Goal: Task Accomplishment & Management: Use online tool/utility

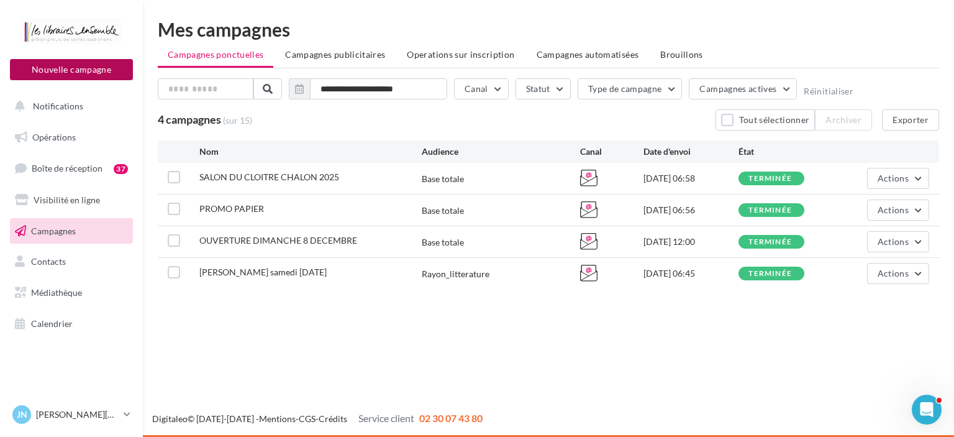
click at [75, 65] on button "Nouvelle campagne" at bounding box center [71, 69] width 123 height 21
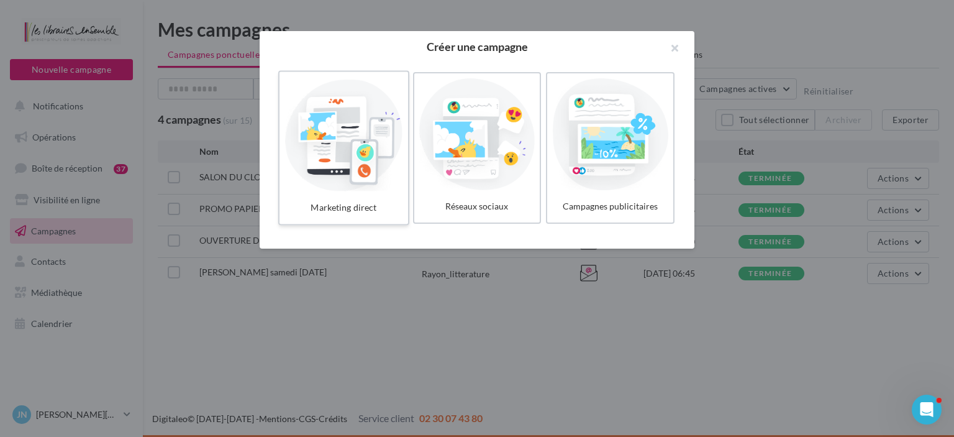
click at [353, 146] on div at bounding box center [344, 134] width 118 height 114
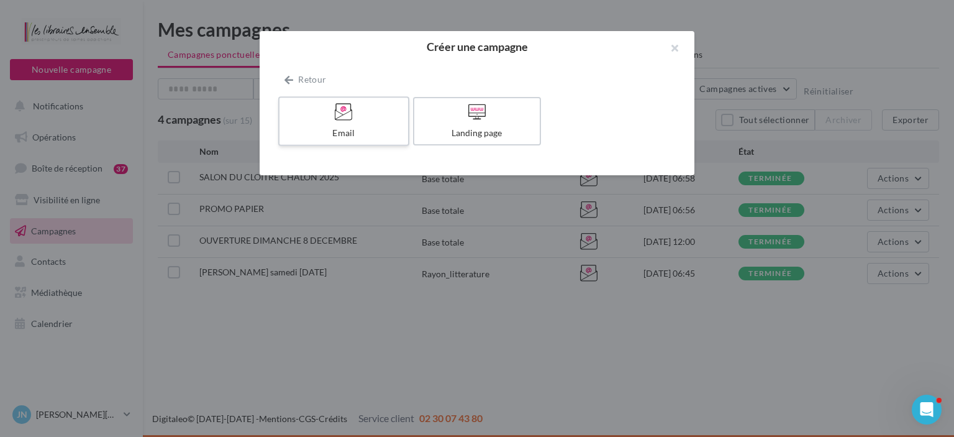
click at [371, 124] on label "Email" at bounding box center [343, 121] width 131 height 50
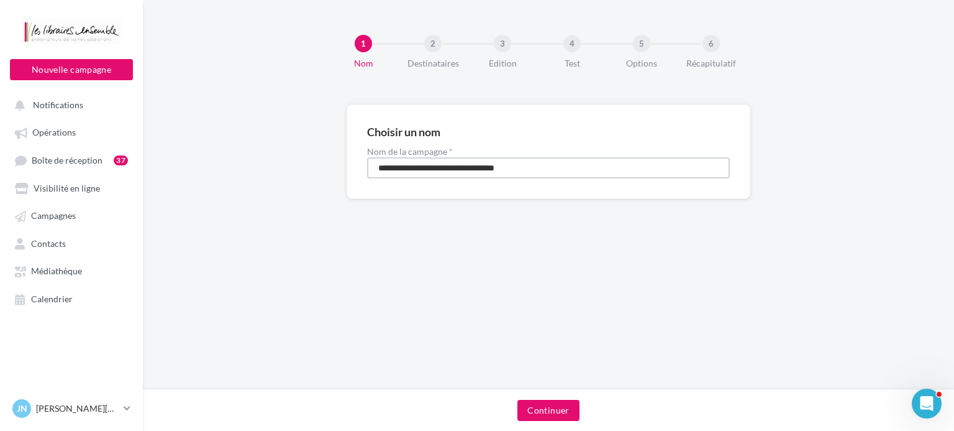
click at [440, 170] on input "**********" at bounding box center [548, 167] width 363 height 21
drag, startPoint x: 558, startPoint y: 165, endPoint x: 173, endPoint y: 206, distance: 388.0
click at [173, 206] on div "**********" at bounding box center [548, 171] width 811 height 134
type input "**********"
click at [549, 407] on button "Continuer" at bounding box center [548, 409] width 62 height 21
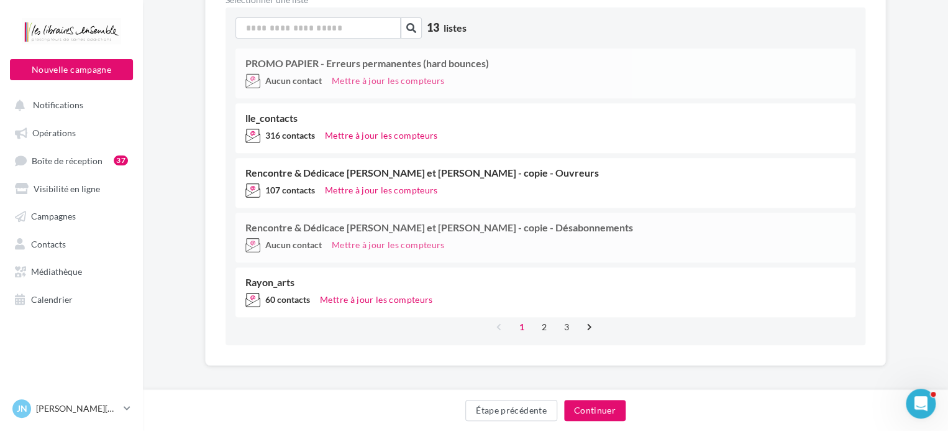
scroll to position [221, 0]
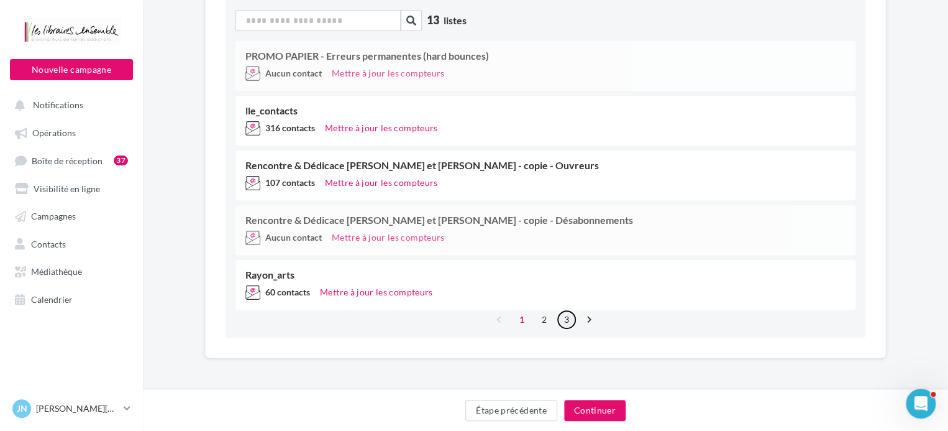
click at [568, 317] on link "3" at bounding box center [567, 319] width 20 height 20
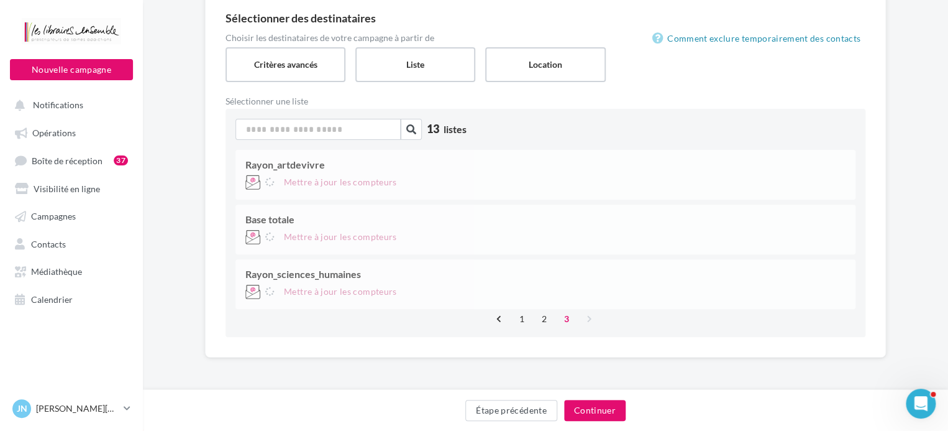
scroll to position [112, 0]
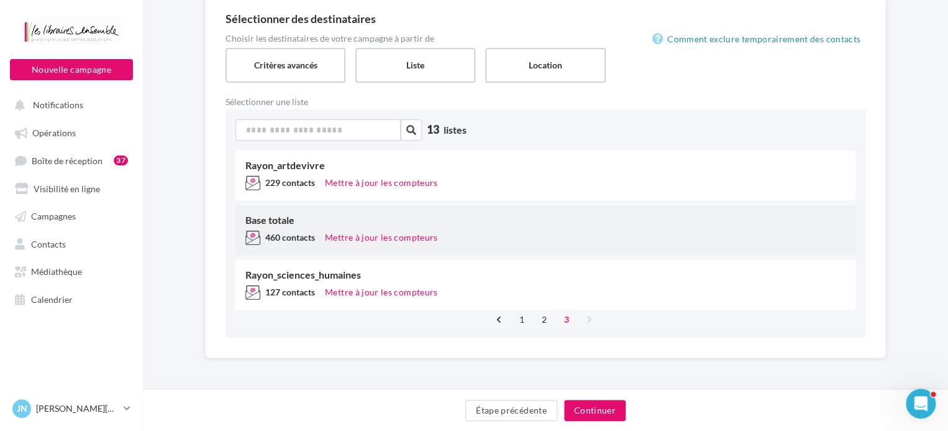
click at [285, 223] on div "Base totale" at bounding box center [545, 220] width 600 height 10
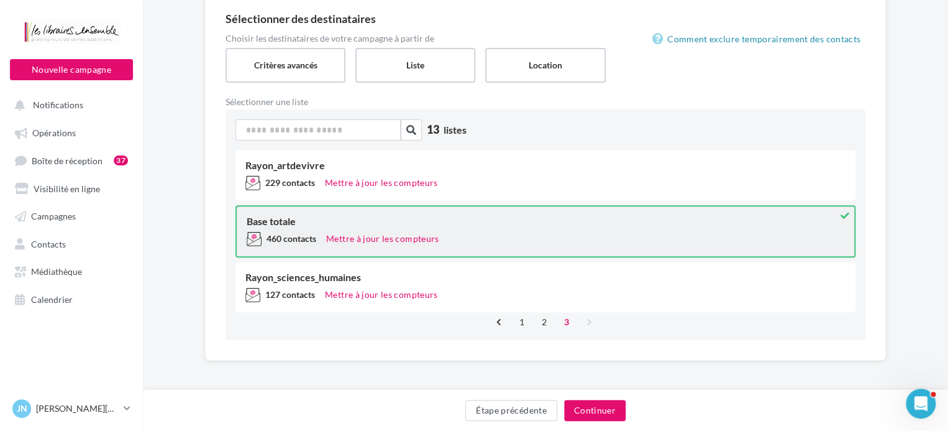
scroll to position [114, 0]
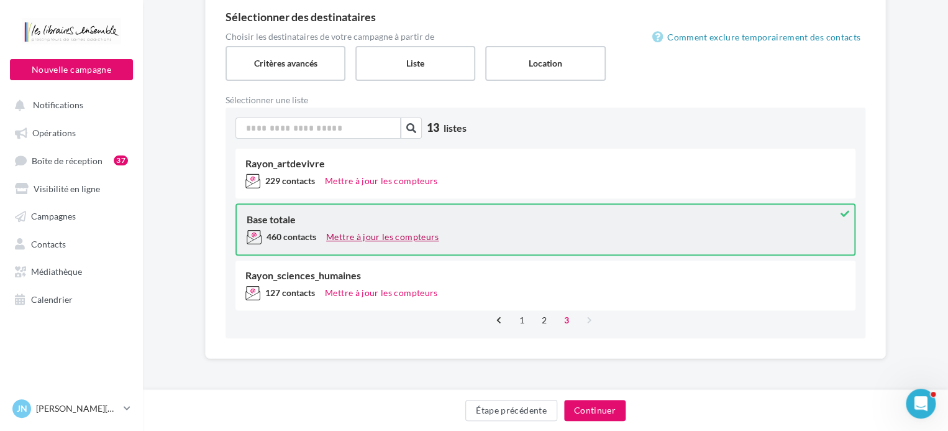
click at [342, 238] on button "Mettre à jour les compteurs" at bounding box center [382, 236] width 122 height 15
click at [581, 409] on button "Continuer" at bounding box center [595, 409] width 62 height 21
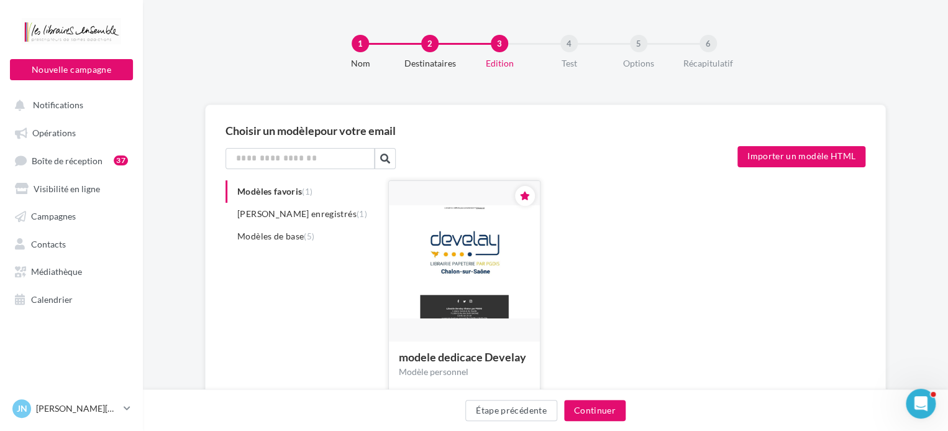
click at [486, 272] on img at bounding box center [464, 262] width 151 height 114
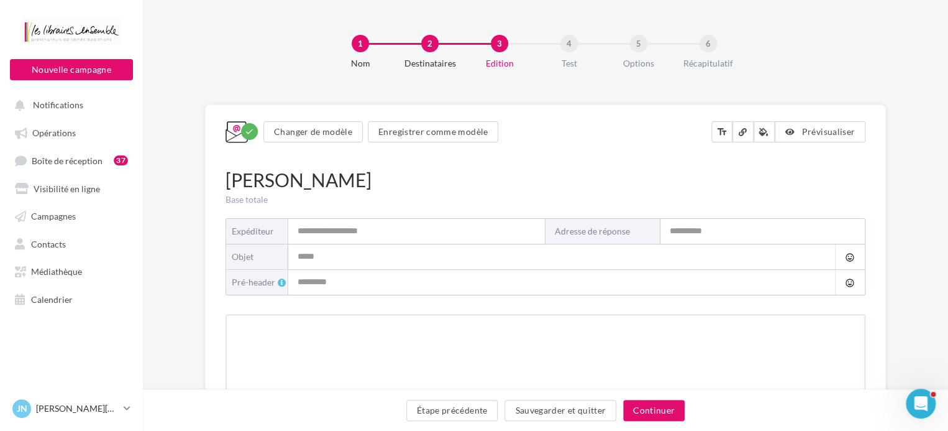
type input "**********"
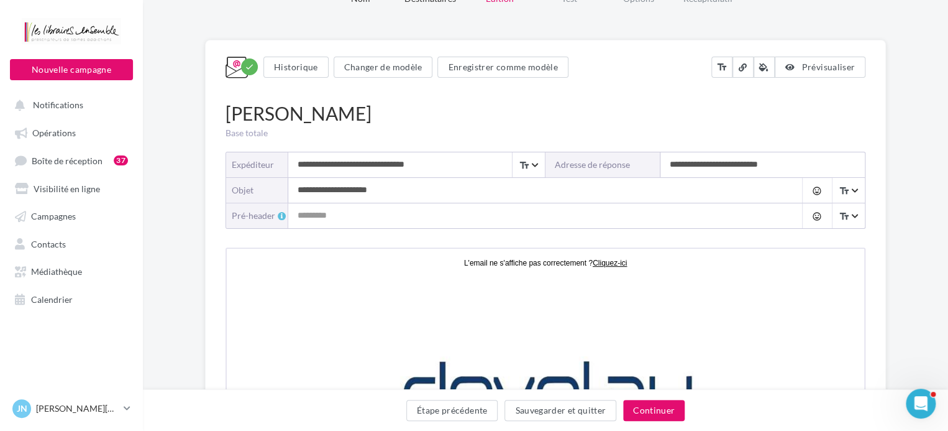
scroll to position [56, 0]
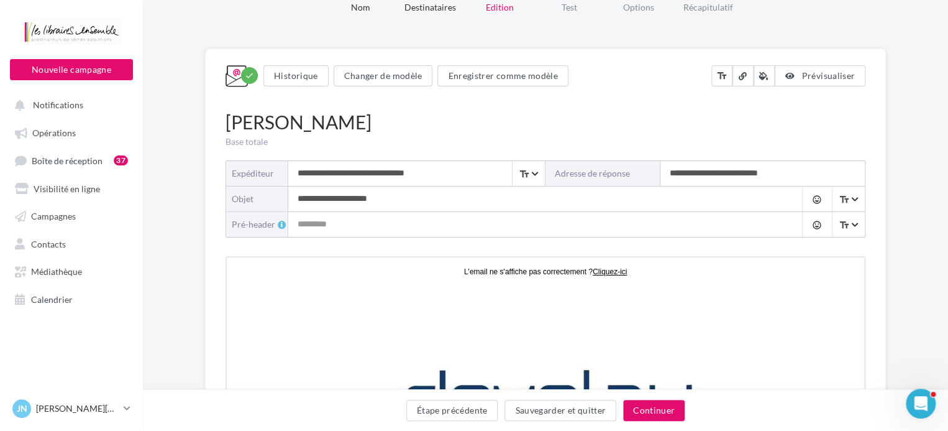
click at [377, 196] on input "**********" at bounding box center [533, 198] width 490 height 25
type input "*"
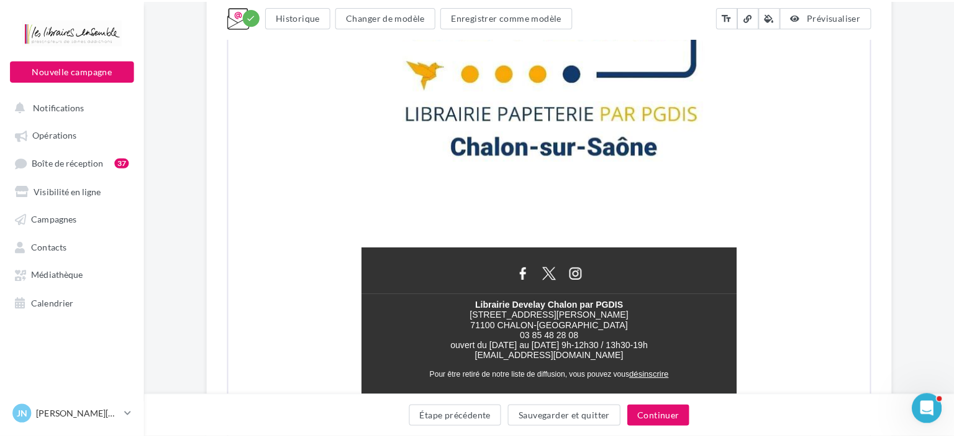
scroll to position [449, 0]
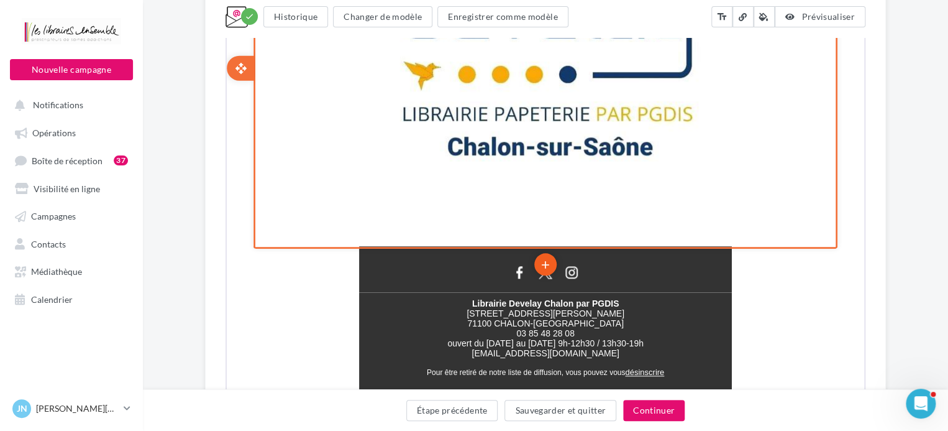
type input "**********"
click at [542, 260] on icon "add" at bounding box center [544, 263] width 12 height 21
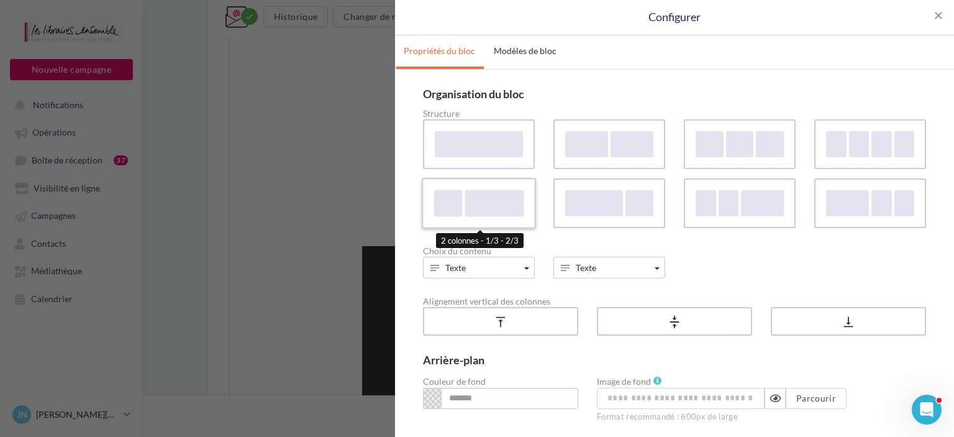
click at [499, 207] on div at bounding box center [494, 202] width 59 height 27
click at [560, 270] on icon "button" at bounding box center [565, 268] width 12 height 12
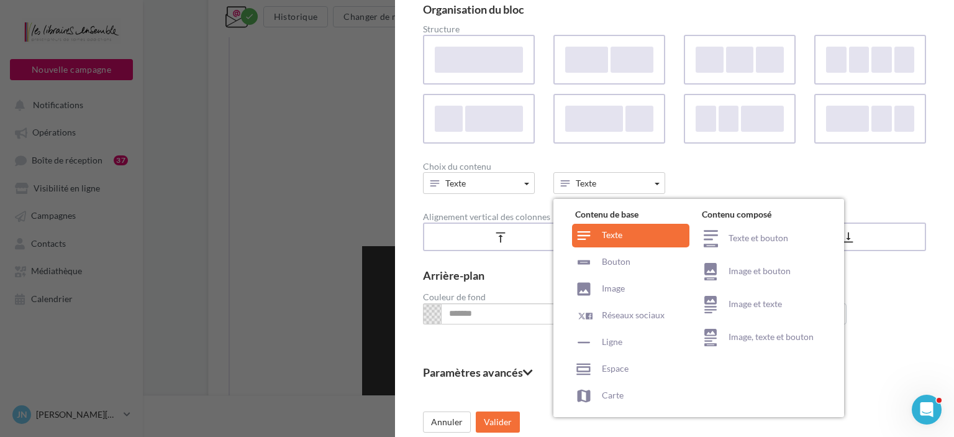
scroll to position [88, 0]
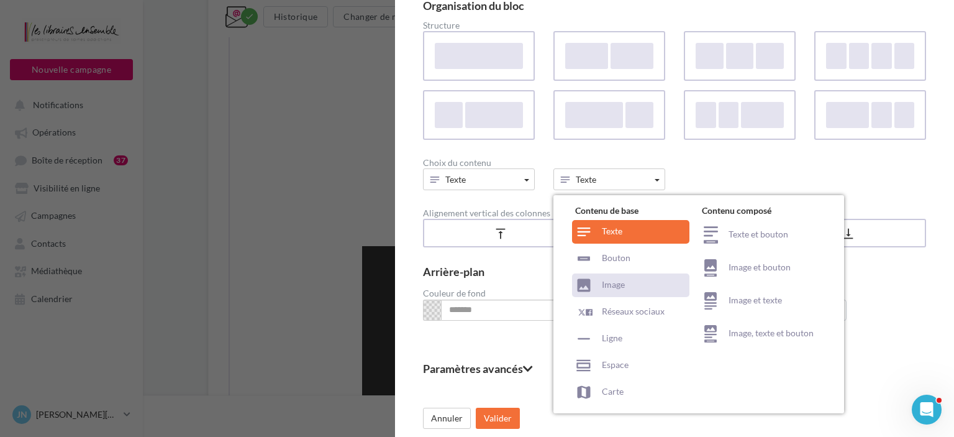
click at [631, 284] on div "Image" at bounding box center [630, 285] width 117 height 24
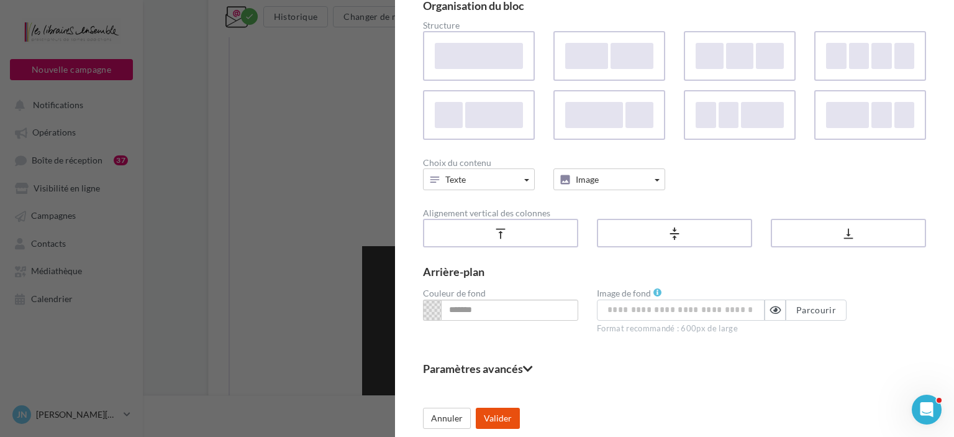
click at [492, 416] on button "Valider" at bounding box center [498, 418] width 44 height 21
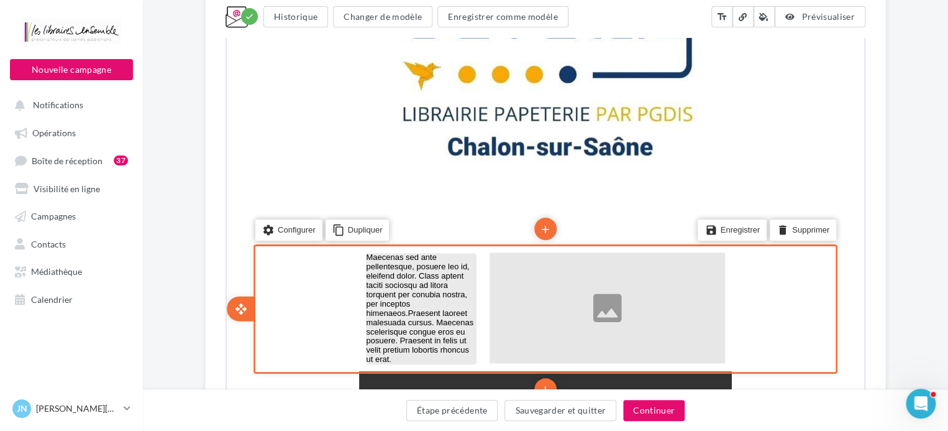
click at [439, 316] on p "Maecenas sed ante pellentesque, posuere leo id, eleifend dolor. Class aptent ta…" at bounding box center [420, 307] width 111 height 111
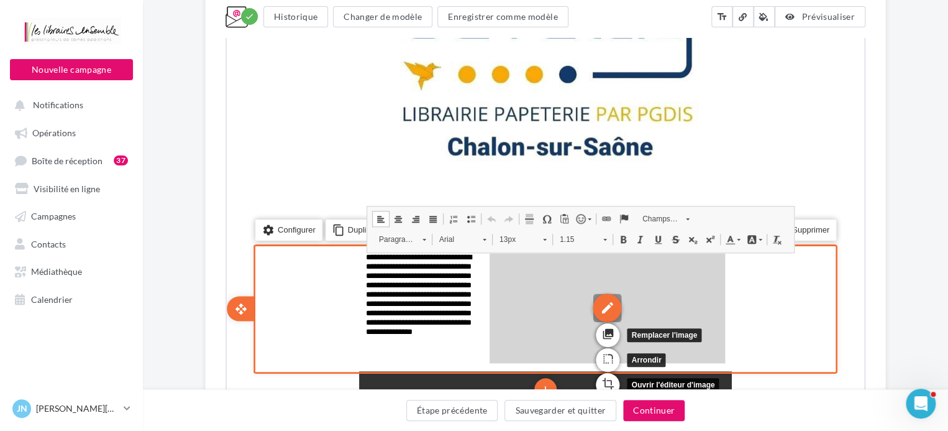
click at [603, 301] on div "edit" at bounding box center [606, 306] width 29 height 29
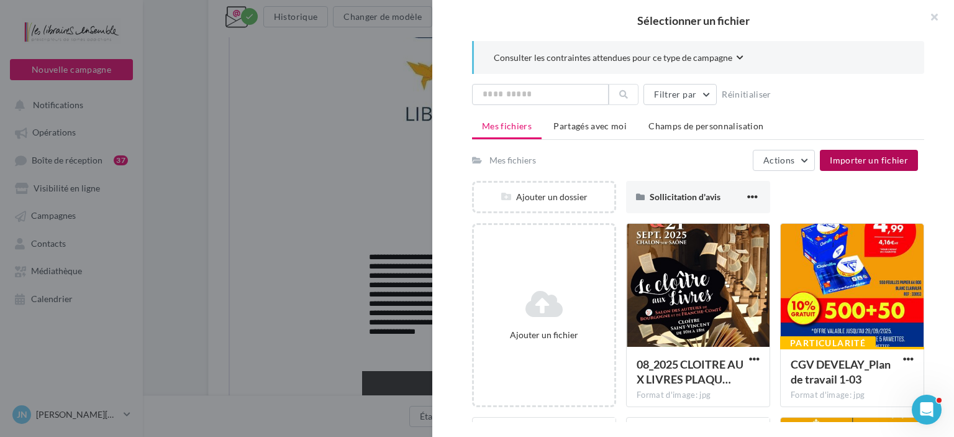
click at [842, 158] on span "Importer un fichier" at bounding box center [869, 160] width 78 height 11
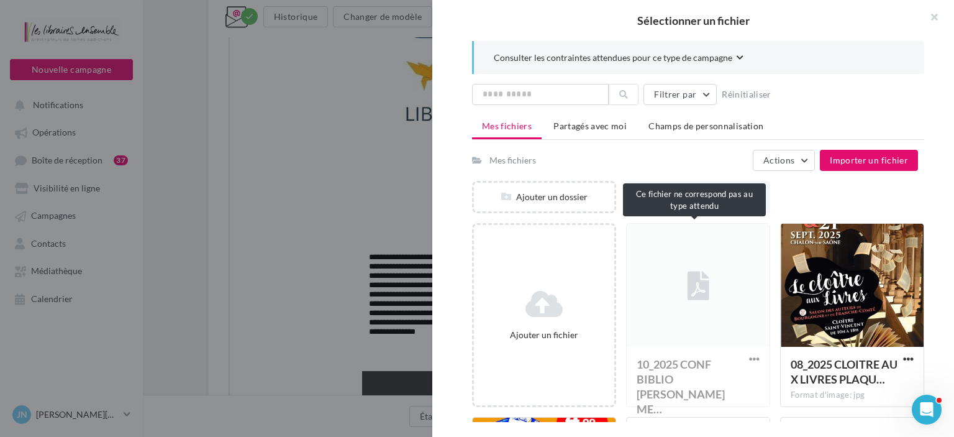
click at [699, 285] on div "10_2025 CONF BIBLIO Renaud ME… Format du document: pdf" at bounding box center [698, 315] width 144 height 184
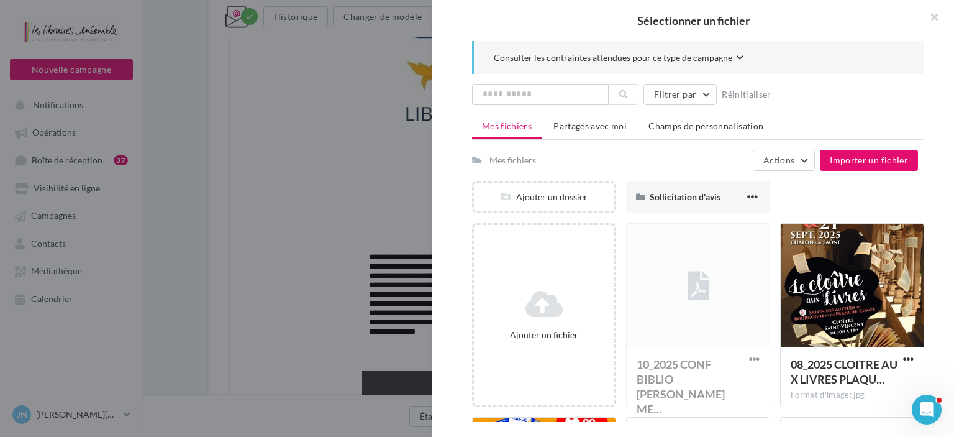
click at [749, 353] on div "10_2025 CONF BIBLIO Renaud ME… Format du document: pdf" at bounding box center [698, 315] width 144 height 184
click at [934, 12] on button "button" at bounding box center [930, 18] width 50 height 37
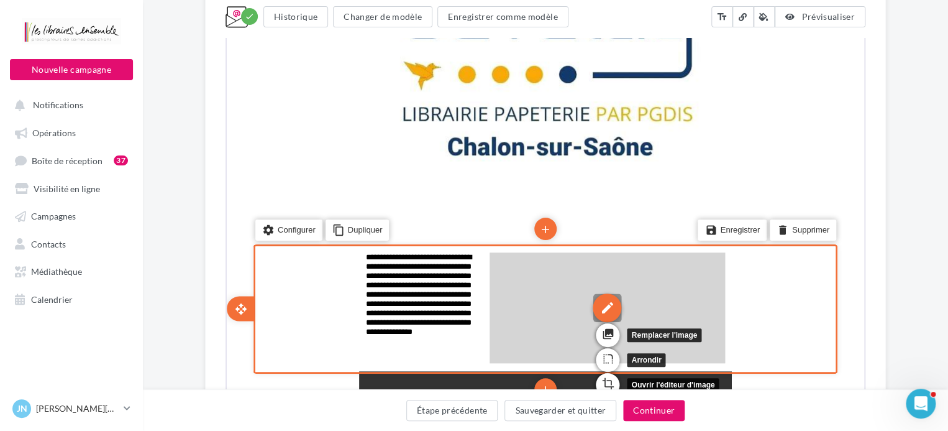
click at [614, 301] on div "edit" at bounding box center [606, 306] width 29 height 29
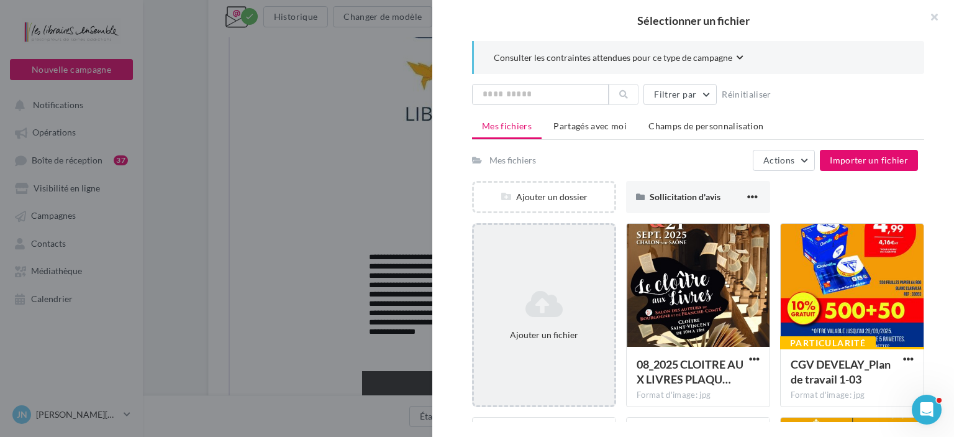
click at [556, 303] on icon at bounding box center [544, 304] width 130 height 30
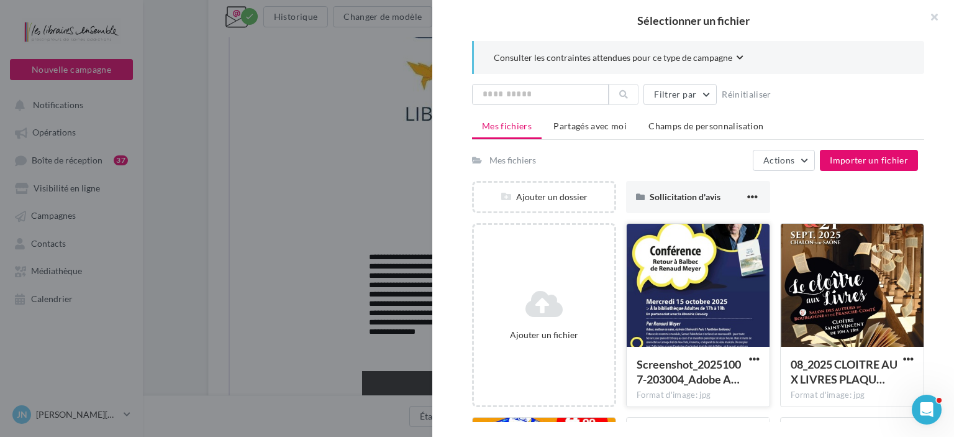
click at [703, 301] on div at bounding box center [698, 286] width 143 height 124
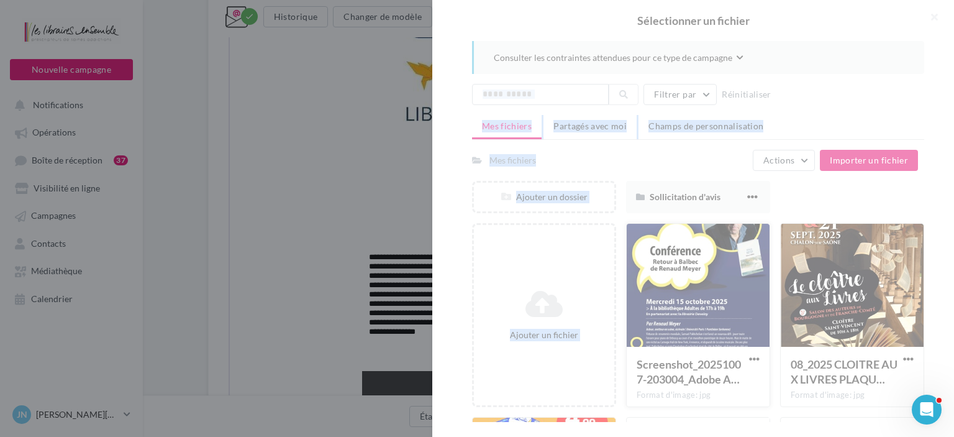
click at [703, 301] on div at bounding box center [693, 218] width 522 height 437
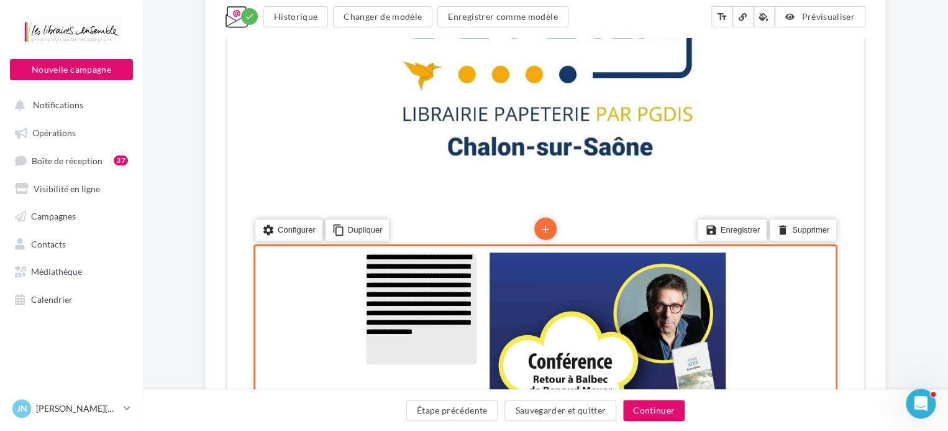
click at [409, 349] on p "**********" at bounding box center [420, 307] width 111 height 111
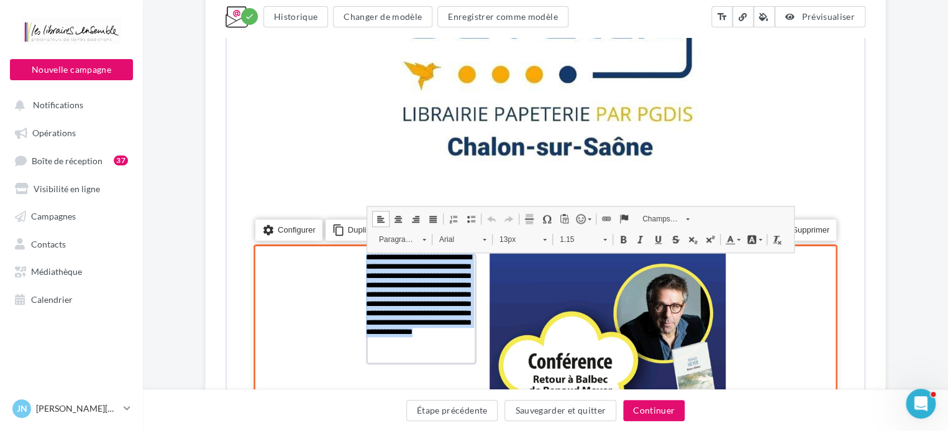
drag, startPoint x: 391, startPoint y: 354, endPoint x: 358, endPoint y: 257, distance: 102.2
click at [358, 257] on td "**********" at bounding box center [420, 307] width 124 height 125
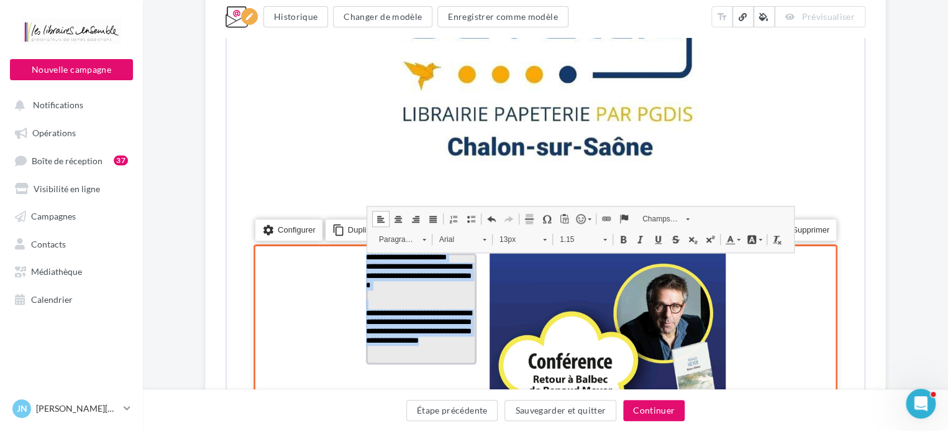
drag, startPoint x: 414, startPoint y: 350, endPoint x: 367, endPoint y: 252, distance: 108.9
click at [367, 252] on div "**********" at bounding box center [420, 307] width 111 height 111
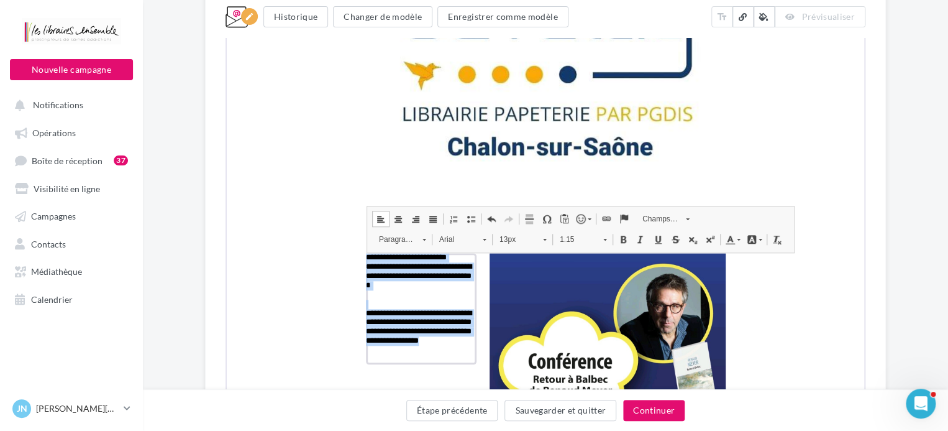
click at [394, 215] on span at bounding box center [397, 217] width 10 height 10
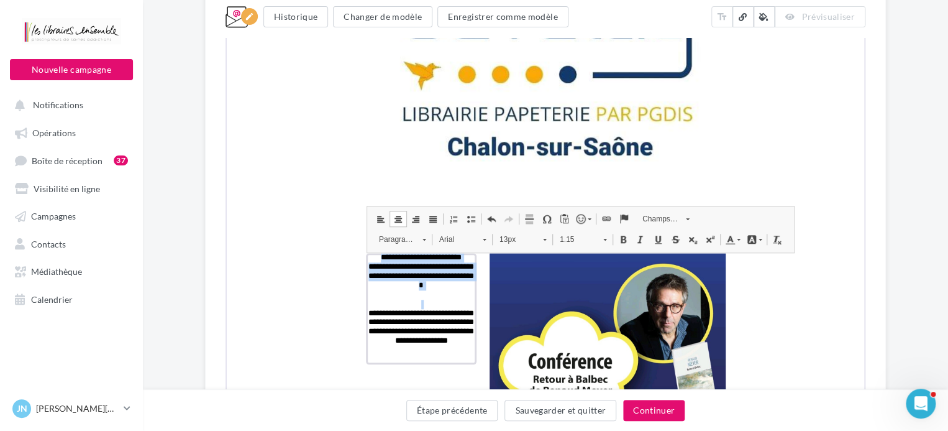
click at [381, 219] on span at bounding box center [380, 217] width 10 height 10
click at [482, 239] on span at bounding box center [482, 236] width 3 height 12
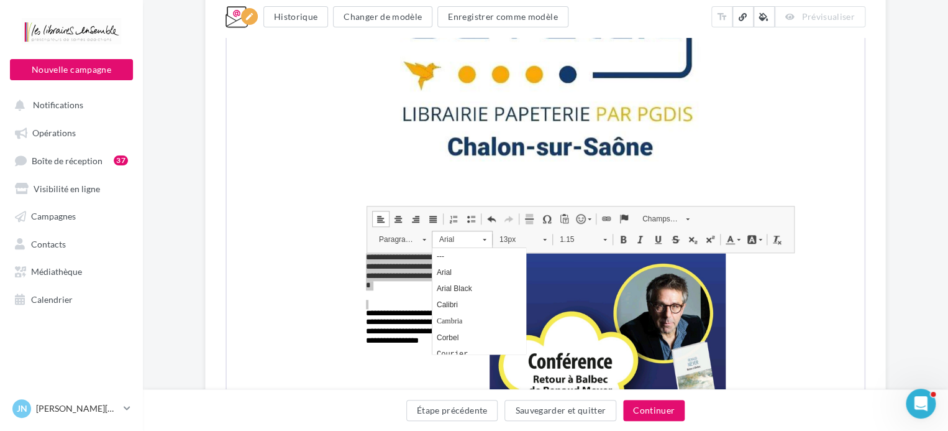
scroll to position [0, 0]
click at [452, 304] on span "Calibri" at bounding box center [446, 303] width 21 height 9
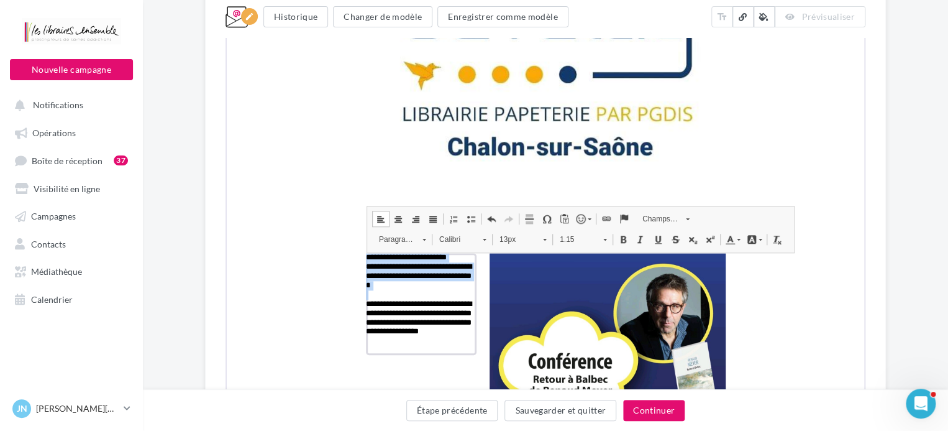
click at [542, 237] on span at bounding box center [544, 238] width 4 height 2
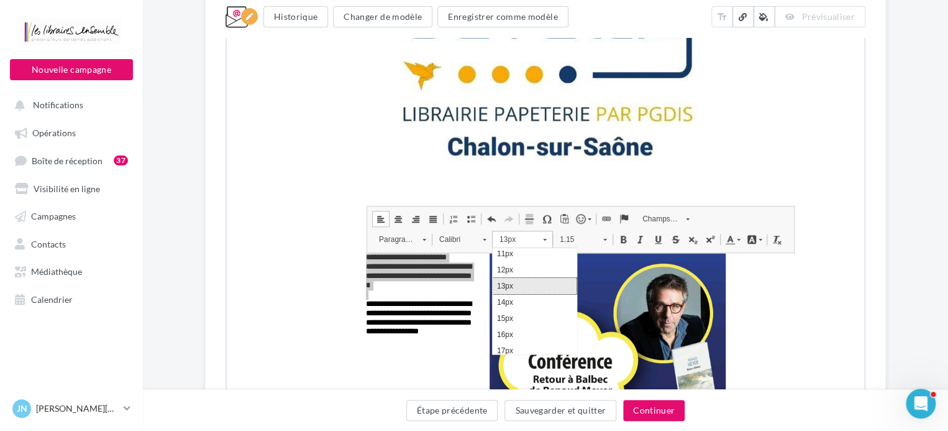
scroll to position [98, 0]
click at [515, 316] on link "17px" at bounding box center [534, 319] width 84 height 16
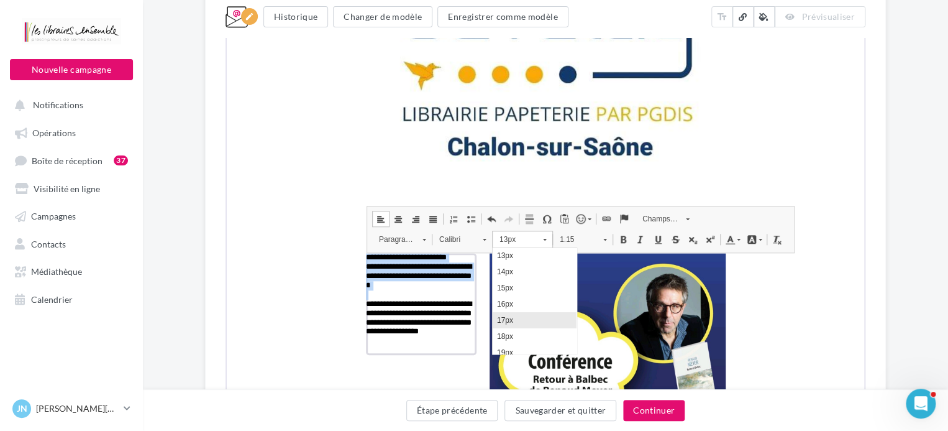
scroll to position [0, 0]
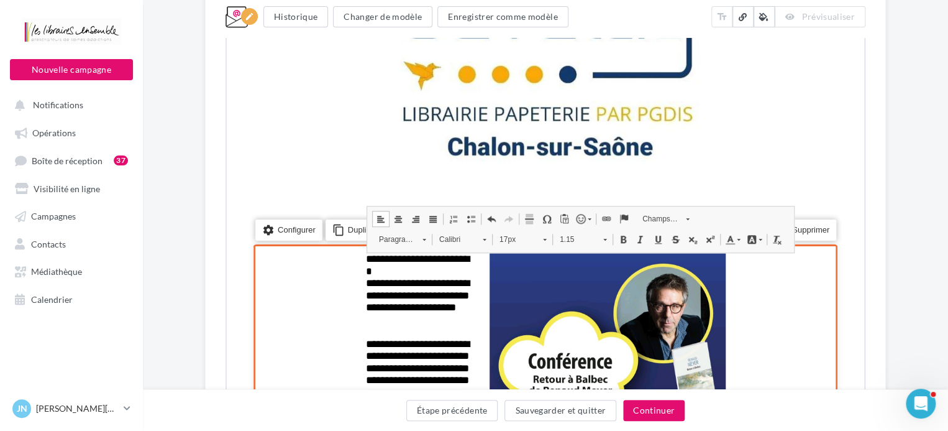
click at [322, 277] on div "settings Configurer content_copy Dupliquer add add save Enregistrer delete Supp…" at bounding box center [544, 417] width 584 height 350
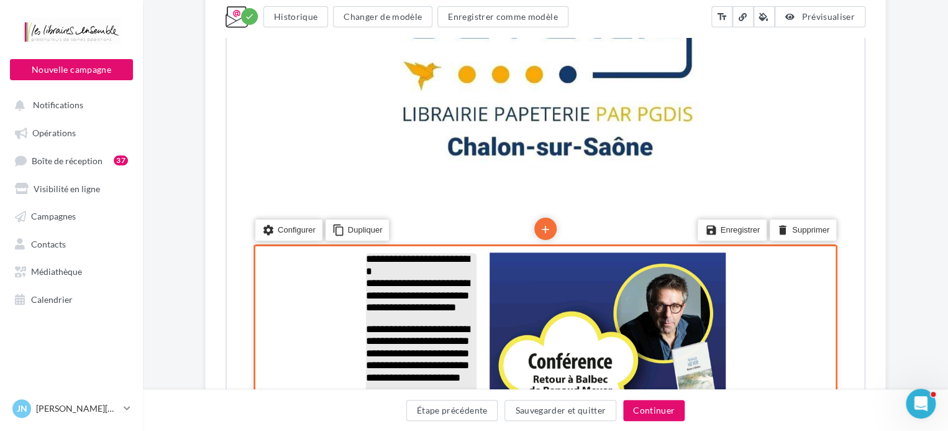
click at [373, 268] on p "**********" at bounding box center [420, 264] width 111 height 24
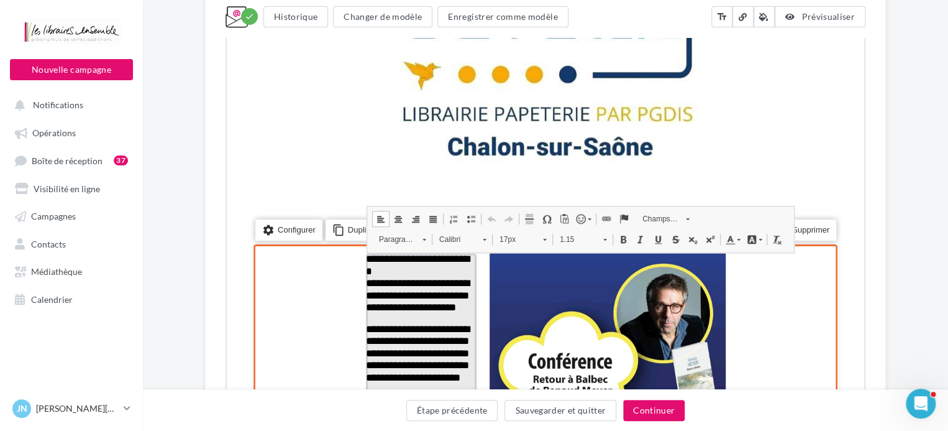
click at [370, 268] on span "**********" at bounding box center [417, 263] width 104 height 23
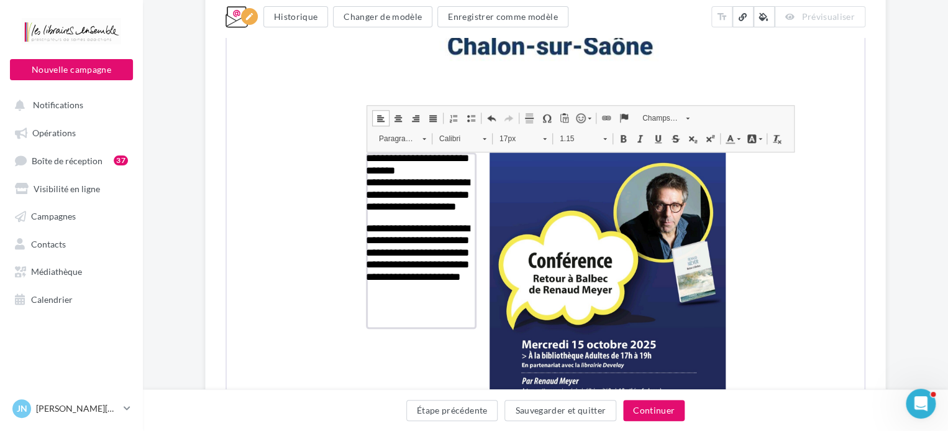
scroll to position [547, 0]
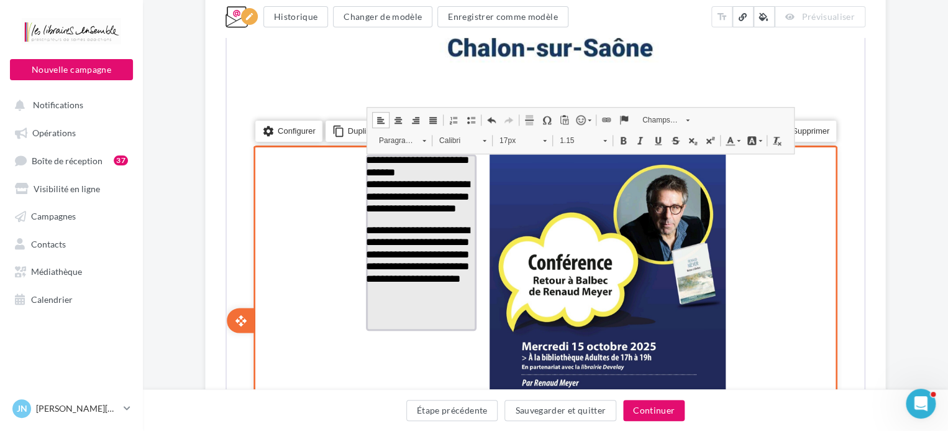
click at [441, 214] on p "**********" at bounding box center [420, 195] width 111 height 37
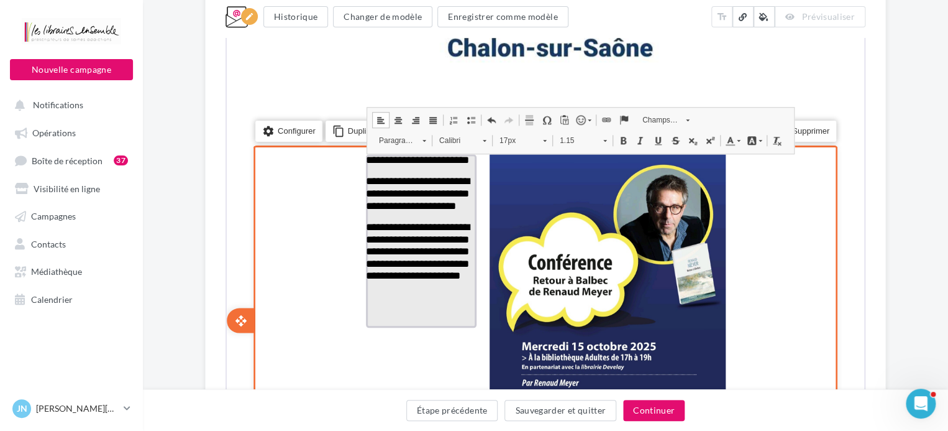
click at [388, 209] on span "**********" at bounding box center [417, 192] width 104 height 35
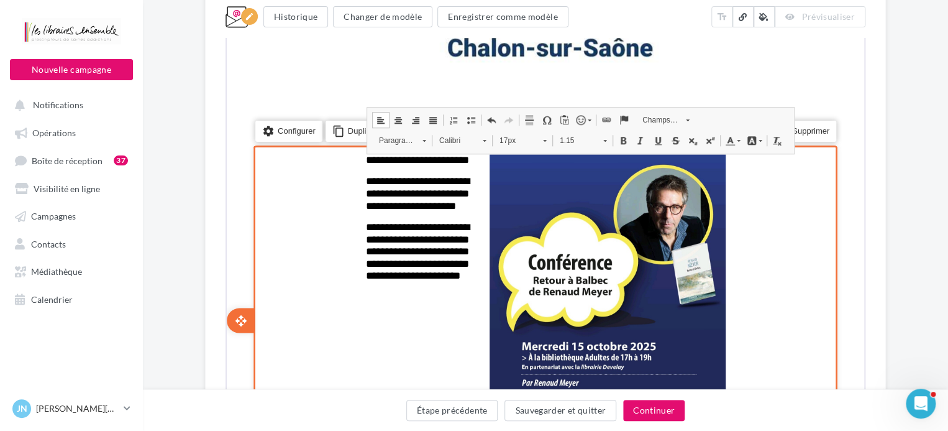
click at [331, 241] on div "settings Configurer content_copy Dupliquer add add save Enregistrer delete Supp…" at bounding box center [544, 319] width 584 height 350
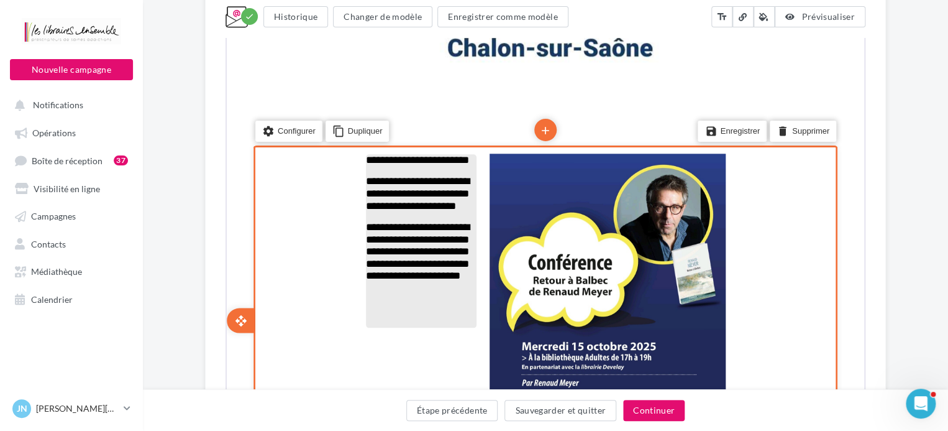
click at [369, 209] on span "**********" at bounding box center [417, 192] width 104 height 35
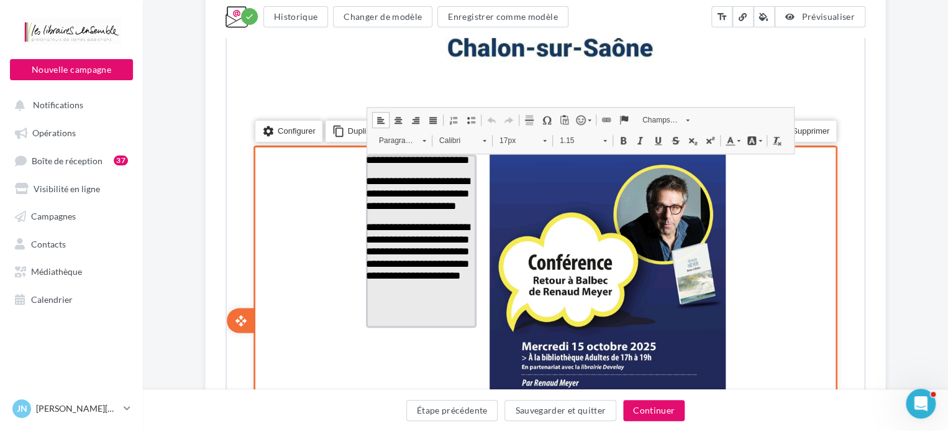
click at [418, 139] on link "Paragraphe" at bounding box center [401, 138] width 60 height 17
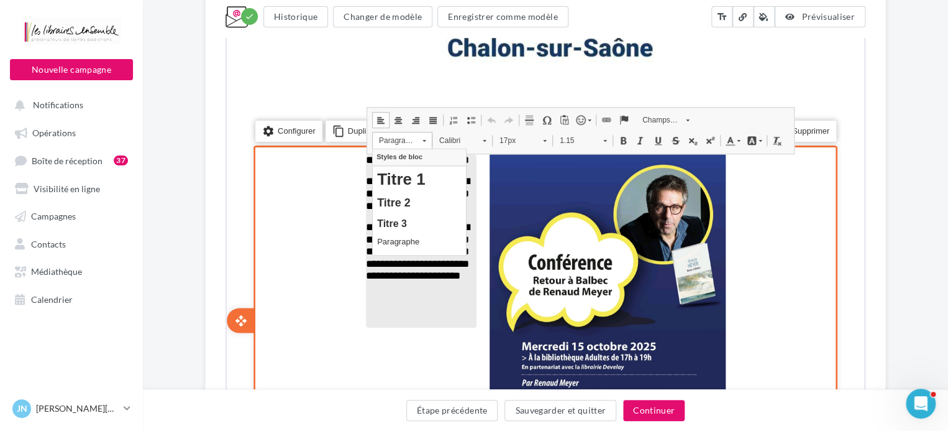
scroll to position [0, 0]
click at [398, 198] on h2 "Titre 2" at bounding box center [418, 203] width 84 height 14
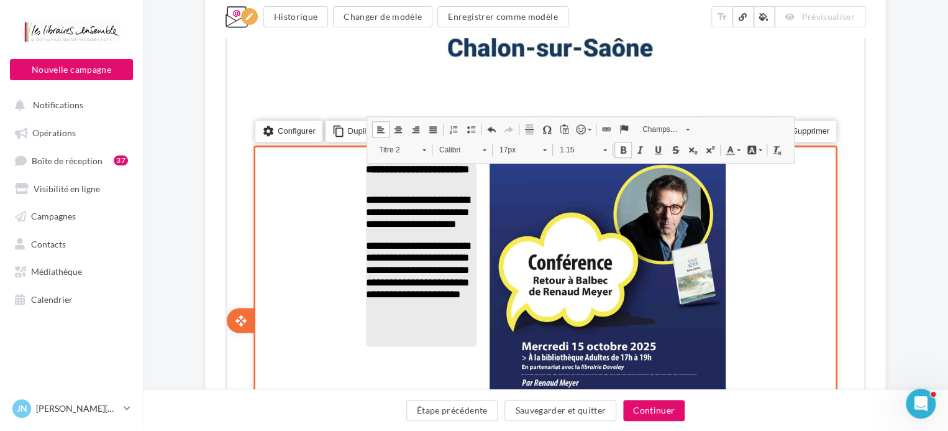
click at [319, 270] on div "settings Configurer content_copy Dupliquer add add save Enregistrer delete Supp…" at bounding box center [544, 319] width 584 height 350
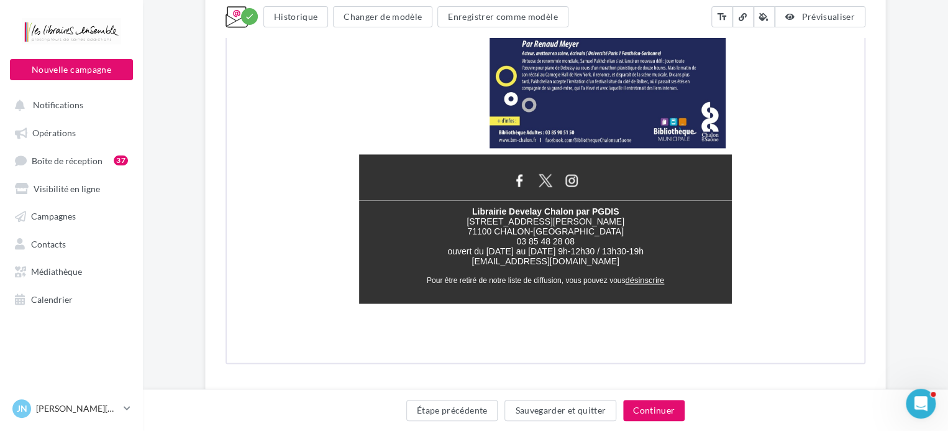
scroll to position [887, 0]
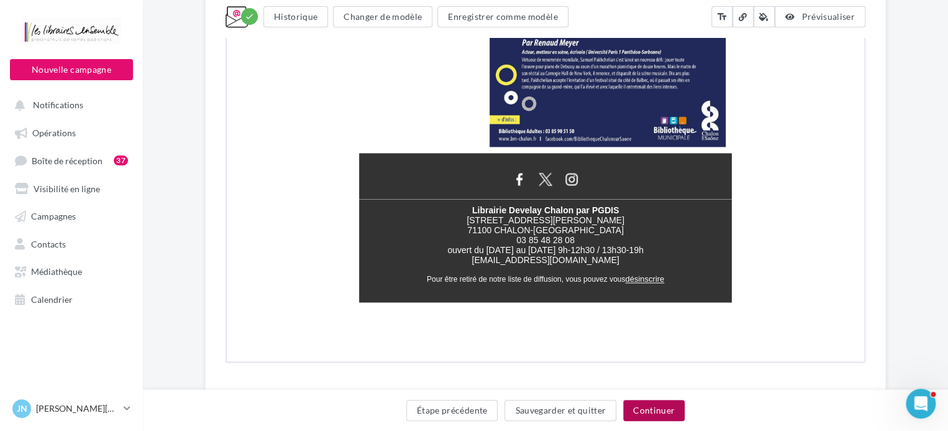
click at [665, 408] on button "Continuer" at bounding box center [654, 409] width 62 height 21
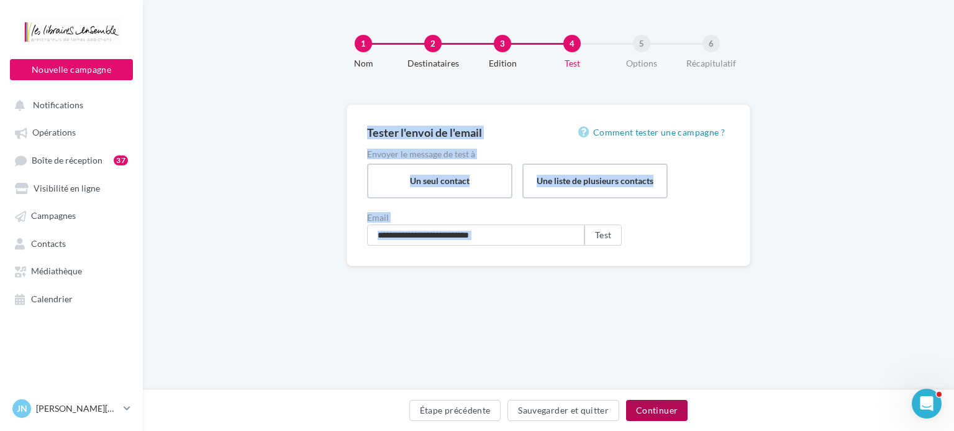
click at [649, 409] on button "Continuer" at bounding box center [657, 409] width 62 height 21
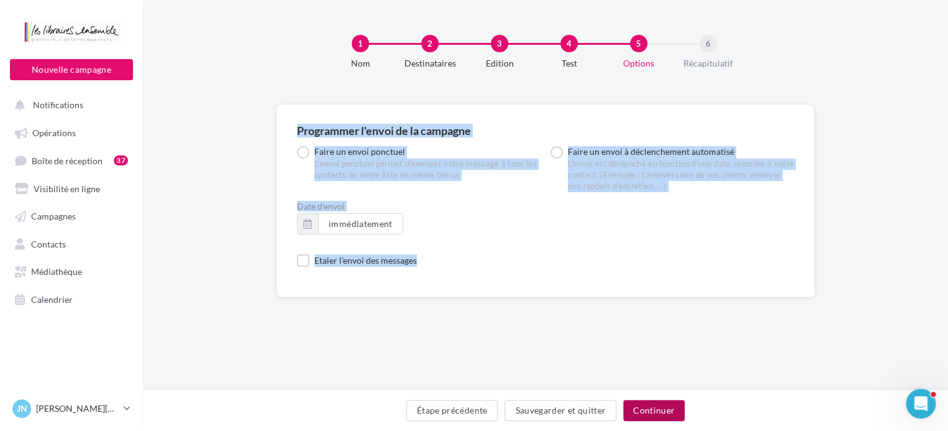
click at [651, 409] on button "Continuer" at bounding box center [654, 409] width 62 height 21
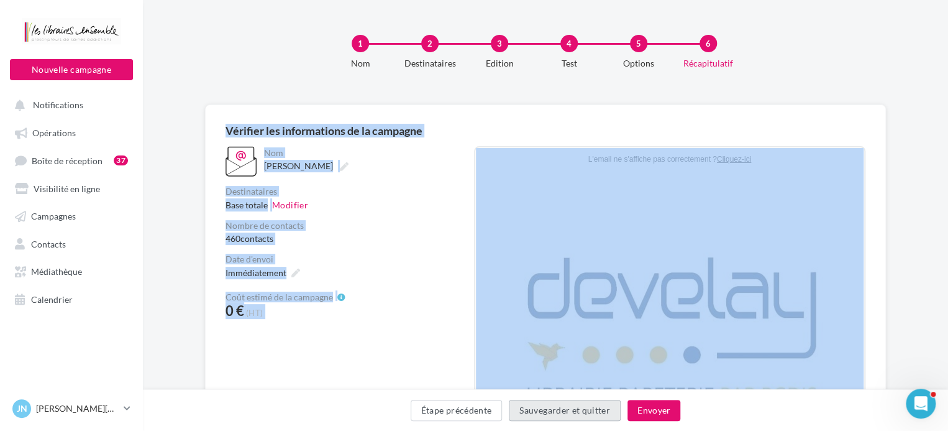
click at [590, 409] on button "Sauvegarder et quitter" at bounding box center [565, 409] width 112 height 21
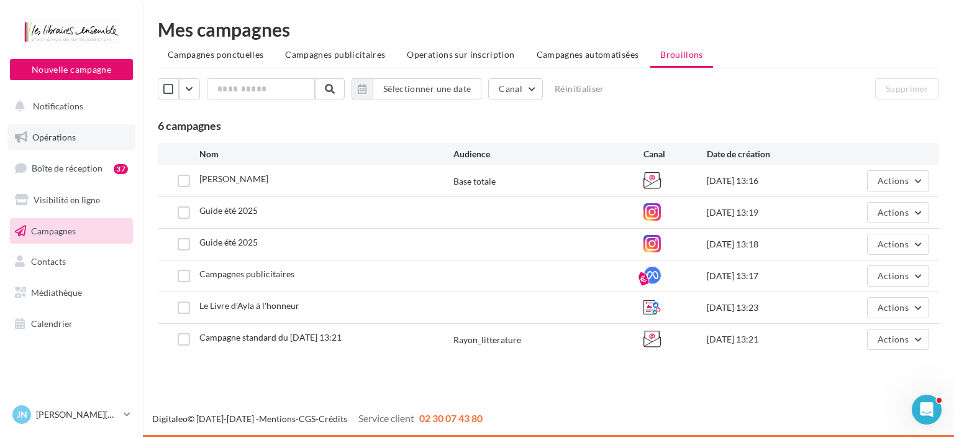
click at [57, 136] on span "Opérations" at bounding box center [53, 137] width 43 height 11
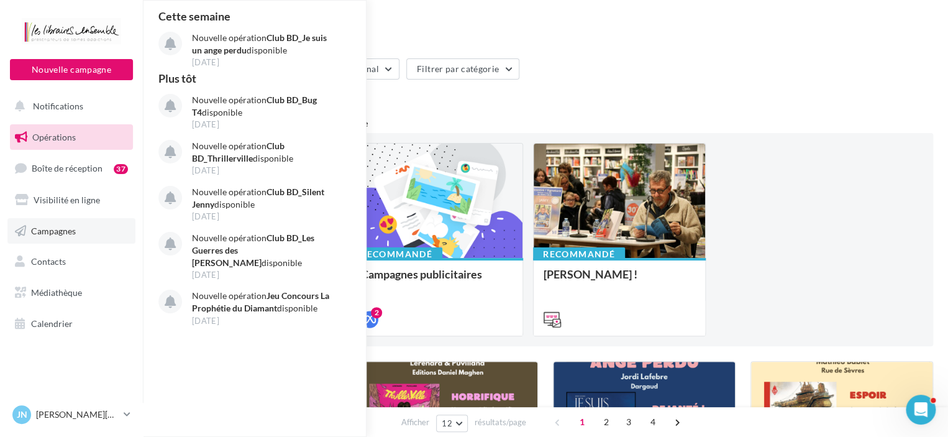
click at [57, 228] on span "Campagnes" at bounding box center [53, 230] width 45 height 11
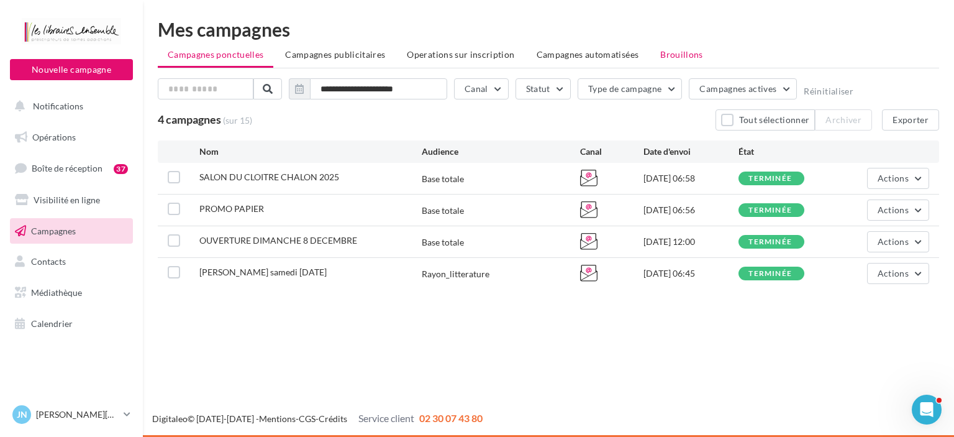
click at [673, 59] on span "Brouillons" at bounding box center [681, 54] width 43 height 11
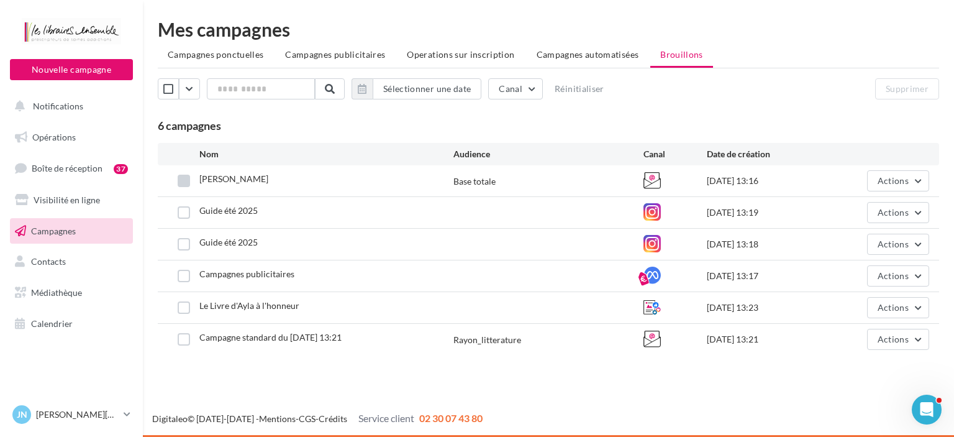
click at [181, 178] on label at bounding box center [184, 181] width 12 height 12
click at [918, 178] on button "Actions" at bounding box center [898, 180] width 62 height 21
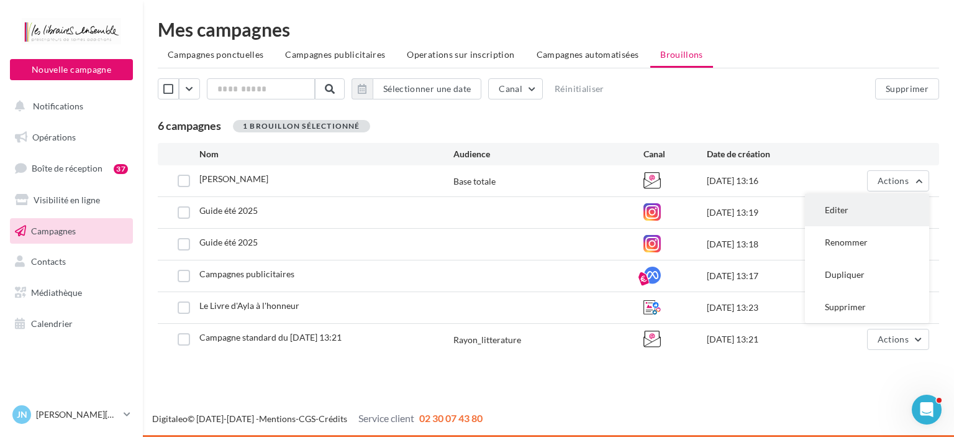
click at [839, 202] on button "Editer" at bounding box center [867, 210] width 124 height 32
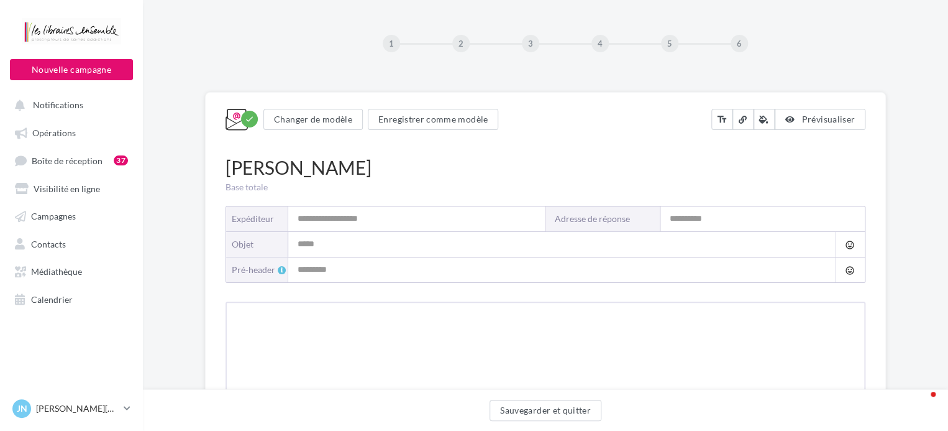
type input "**********"
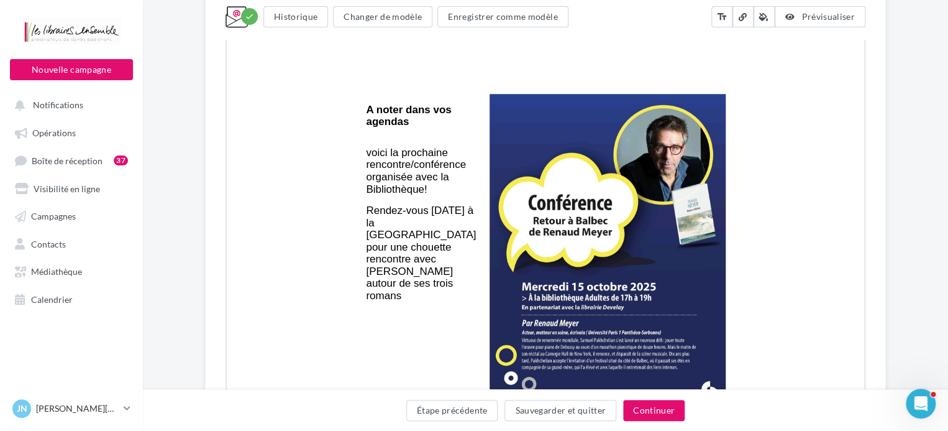
scroll to position [616, 0]
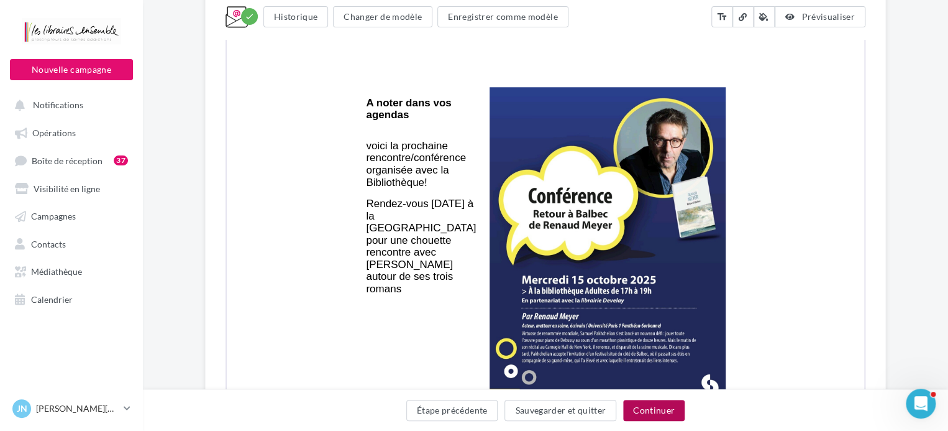
click at [651, 403] on button "Continuer" at bounding box center [654, 409] width 62 height 21
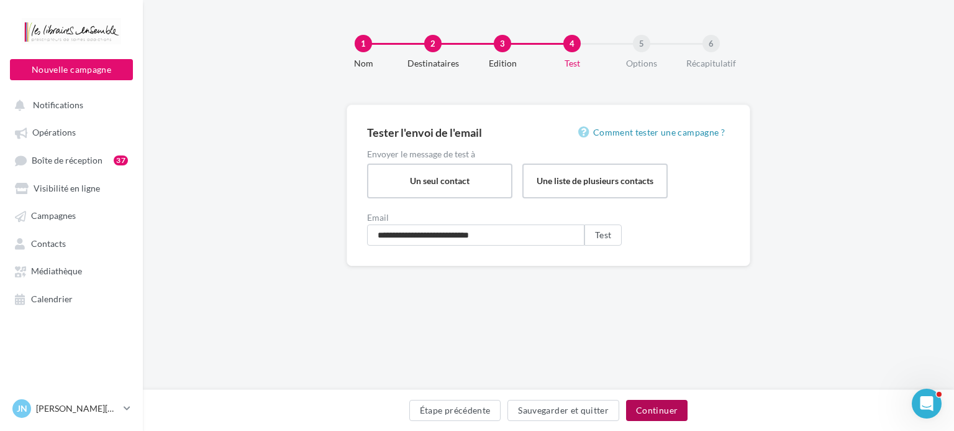
click at [653, 411] on button "Continuer" at bounding box center [657, 409] width 62 height 21
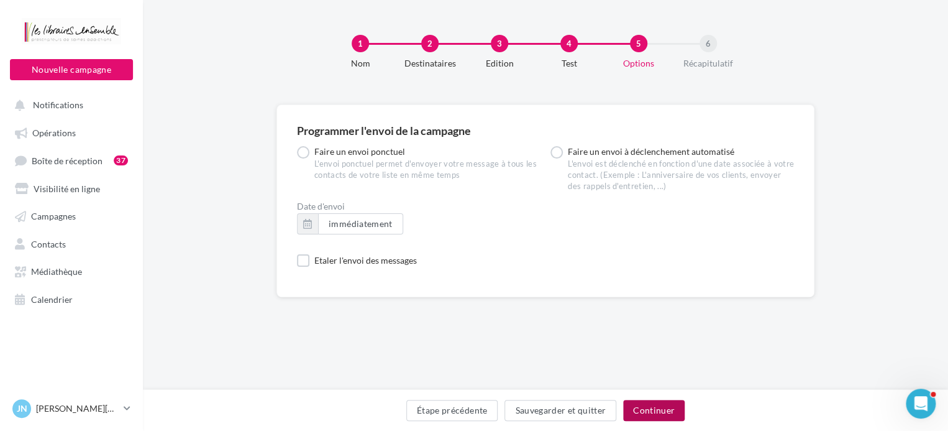
click at [653, 411] on button "Continuer" at bounding box center [654, 409] width 62 height 21
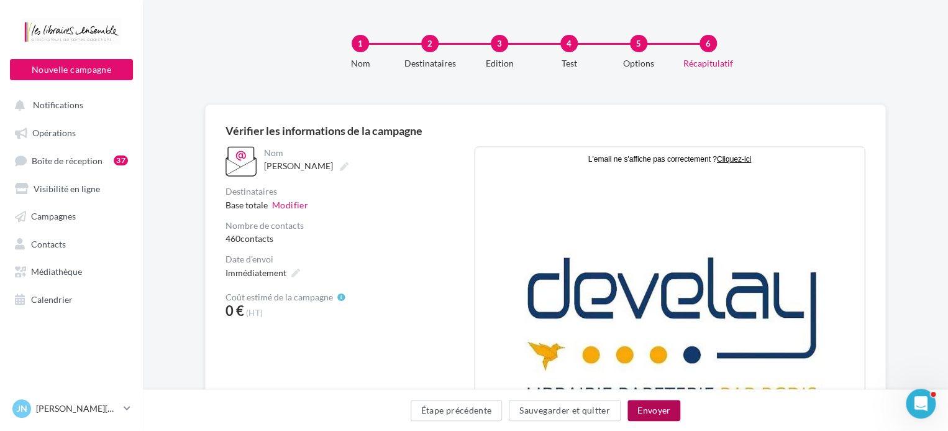
click at [653, 411] on button "Envoyer" at bounding box center [653, 409] width 53 height 21
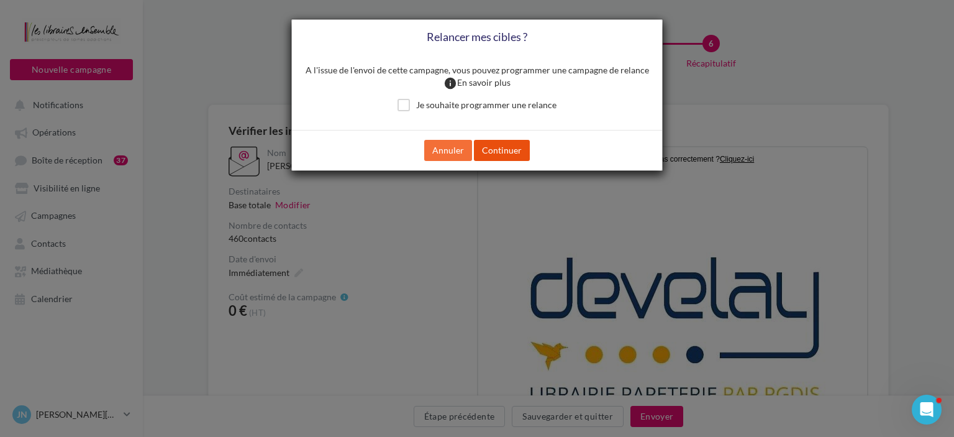
click at [488, 148] on button "Continuer" at bounding box center [502, 150] width 56 height 21
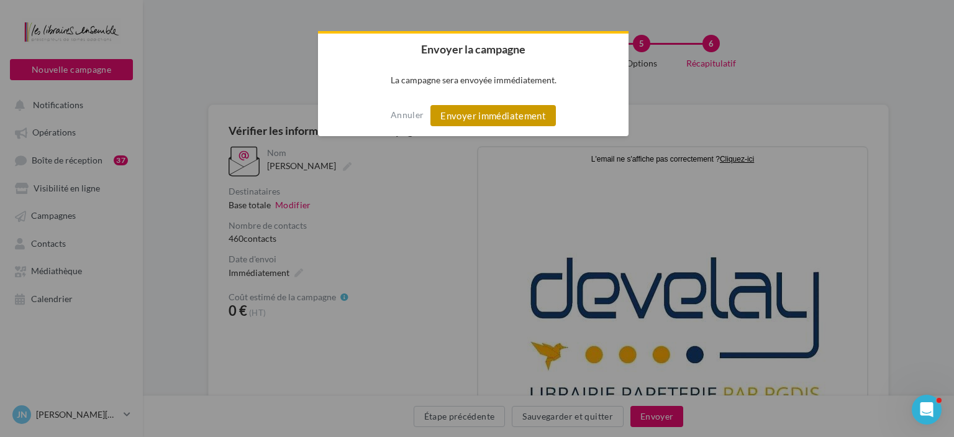
click at [481, 112] on button "Envoyer immédiatement" at bounding box center [493, 115] width 125 height 21
